Goal: Entertainment & Leisure: Consume media (video, audio)

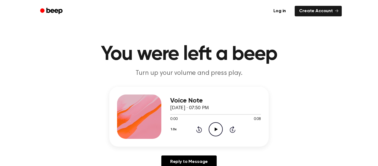
click at [213, 129] on icon "Play Audio" at bounding box center [216, 129] width 14 height 14
click at [216, 129] on icon at bounding box center [216, 129] width 3 height 4
click at [215, 133] on icon "Play Audio" at bounding box center [216, 129] width 14 height 14
click at [214, 134] on icon "Play Audio" at bounding box center [216, 129] width 14 height 14
click at [218, 129] on icon "Play Audio" at bounding box center [216, 129] width 14 height 14
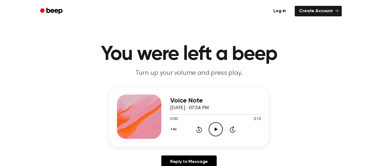
click at [217, 135] on icon "Play Audio" at bounding box center [216, 129] width 14 height 14
click at [215, 136] on circle at bounding box center [216, 129] width 14 height 14
click at [213, 125] on icon "Play Audio" at bounding box center [216, 129] width 14 height 14
click at [216, 132] on icon "Play Audio" at bounding box center [216, 129] width 14 height 14
click at [212, 129] on icon "Play Audio" at bounding box center [216, 129] width 14 height 14
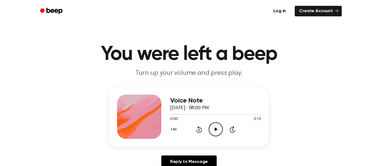
click at [215, 121] on div "0:00 0:10" at bounding box center [215, 119] width 91 height 6
click at [215, 129] on icon at bounding box center [216, 129] width 3 height 4
click at [215, 135] on icon "Play Audio" at bounding box center [216, 129] width 14 height 14
click at [215, 133] on icon "Play Audio" at bounding box center [216, 129] width 14 height 14
click at [214, 101] on h3 "Voice Note" at bounding box center [215, 100] width 91 height 7
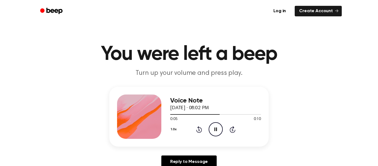
click at [219, 130] on icon "Pause Audio" at bounding box center [216, 129] width 14 height 14
click at [222, 122] on icon "Play Audio" at bounding box center [216, 129] width 14 height 14
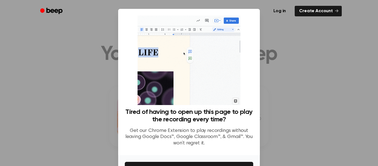
click at [309, 39] on div at bounding box center [189, 83] width 378 height 166
click at [309, 37] on div at bounding box center [189, 83] width 378 height 166
click at [77, 44] on div at bounding box center [189, 83] width 378 height 166
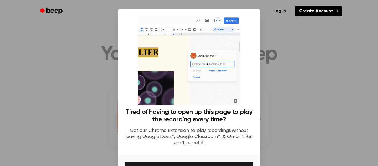
click at [326, 15] on link "Create Account" at bounding box center [318, 11] width 47 height 11
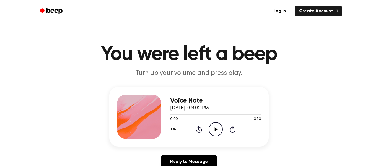
click at [212, 131] on icon "Play Audio" at bounding box center [216, 129] width 14 height 14
click at [216, 131] on icon "Play Audio" at bounding box center [216, 129] width 14 height 14
click at [211, 127] on icon "Play Audio" at bounding box center [216, 129] width 14 height 14
click at [215, 131] on icon "Play Audio" at bounding box center [216, 129] width 14 height 14
click at [219, 123] on icon "Pause Audio" at bounding box center [216, 129] width 14 height 14
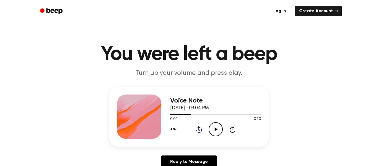
click at [220, 133] on icon "Play Audio" at bounding box center [216, 129] width 14 height 14
click at [221, 138] on div "Voice Note [DATE] · 08:04 PM 0:05 0:10 Your browser does not support the [objec…" at bounding box center [215, 116] width 91 height 44
click at [219, 133] on icon "Pause Audio" at bounding box center [216, 129] width 14 height 14
click at [218, 128] on icon "Play Audio" at bounding box center [216, 129] width 14 height 14
